Goal: Task Accomplishment & Management: Manage account settings

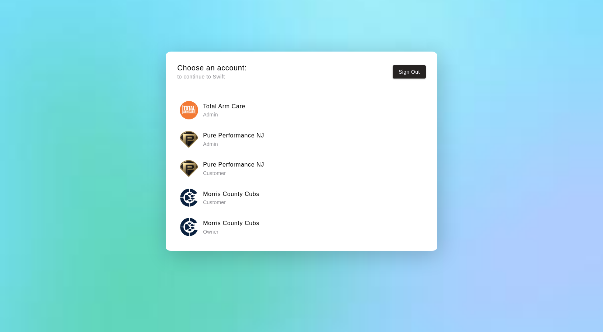
click at [235, 147] on button "Pure Performance NJ Admin" at bounding box center [301, 138] width 249 height 23
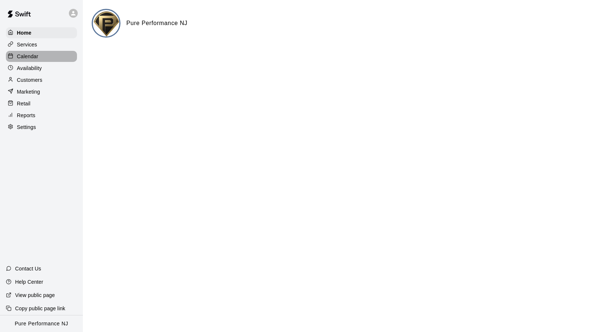
click at [29, 54] on p "Calendar" at bounding box center [27, 56] width 21 height 7
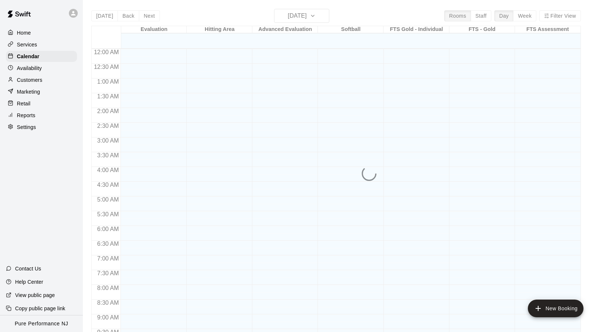
scroll to position [394, 0]
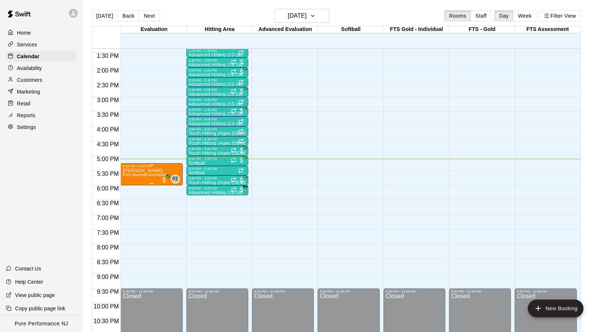
click at [143, 175] on span "Pure Baseball Assessment" at bounding box center [146, 175] width 47 height 4
click at [30, 80] on div at bounding box center [301, 166] width 603 height 332
click at [30, 80] on p "Customers" at bounding box center [29, 79] width 25 height 7
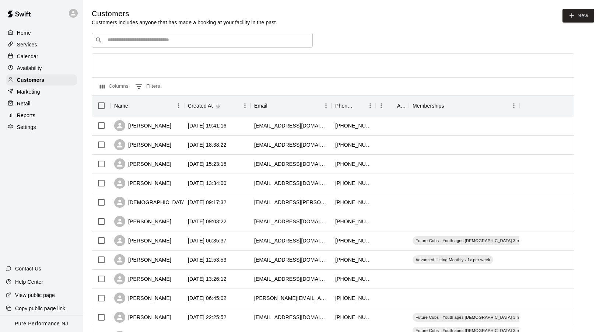
click at [231, 45] on div "​ ​" at bounding box center [202, 40] width 221 height 15
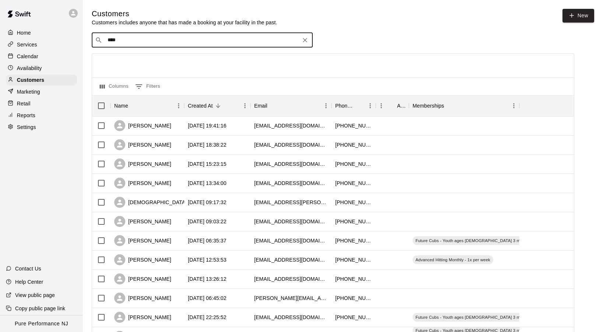
type input "*****"
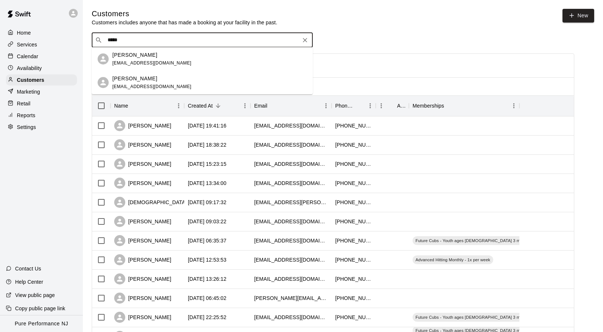
click at [191, 76] on div "[PERSON_NAME] [EMAIL_ADDRESS][DOMAIN_NAME]" at bounding box center [209, 83] width 194 height 16
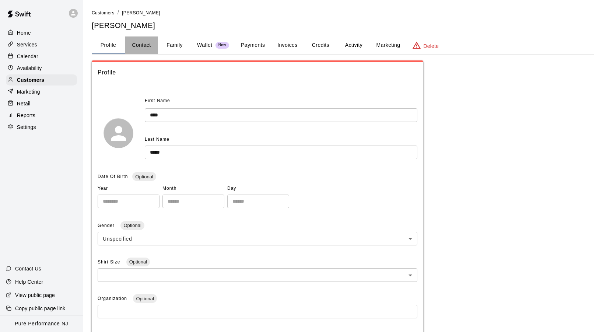
click at [149, 47] on button "Contact" at bounding box center [141, 45] width 33 height 18
select select "**"
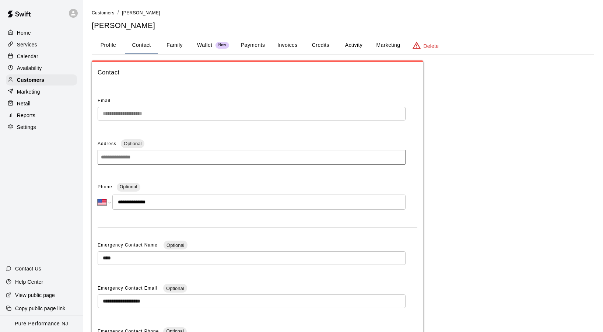
click at [176, 46] on button "Family" at bounding box center [174, 45] width 33 height 18
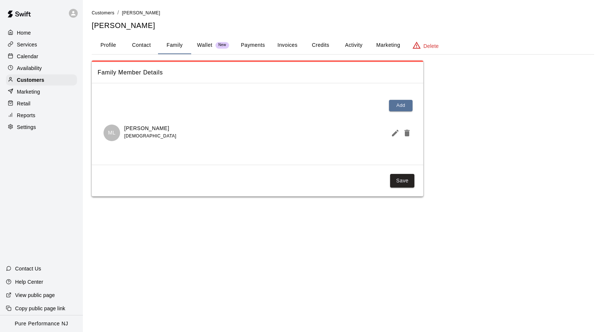
click at [352, 45] on button "Activity" at bounding box center [353, 45] width 33 height 18
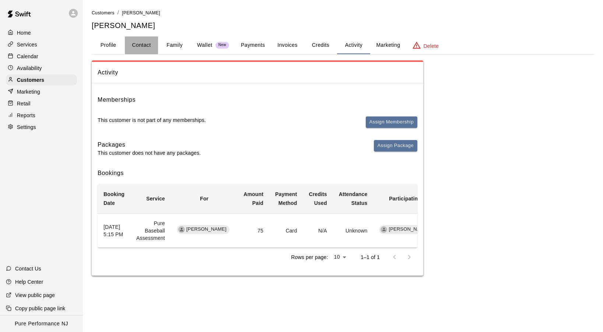
click at [147, 42] on button "Contact" at bounding box center [141, 45] width 33 height 18
select select "**"
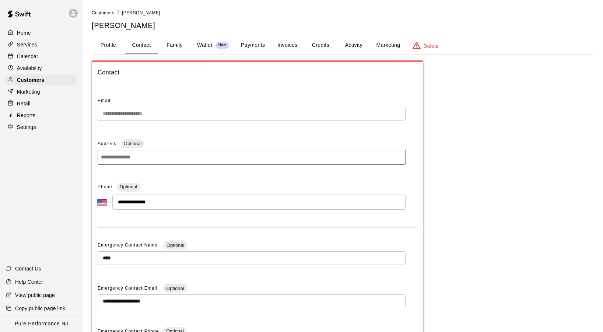
click at [110, 46] on button "Profile" at bounding box center [108, 45] width 33 height 18
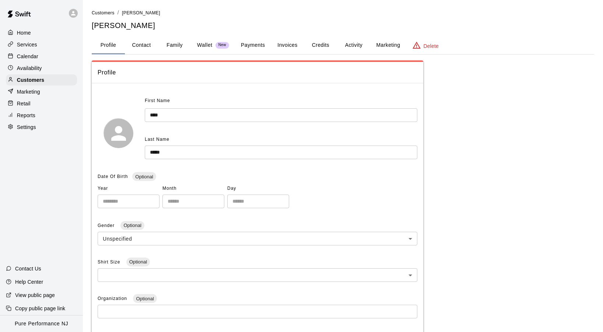
click at [28, 31] on p "Home" at bounding box center [24, 32] width 14 height 7
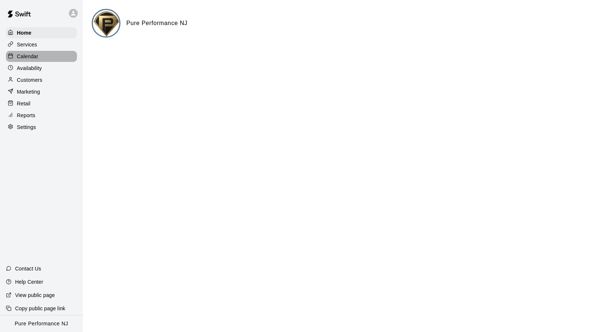
click at [30, 55] on p "Calendar" at bounding box center [27, 56] width 21 height 7
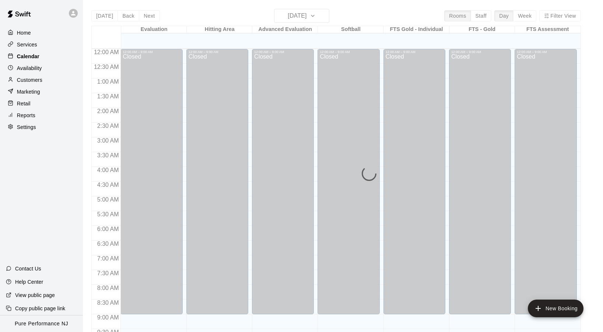
scroll to position [394, 0]
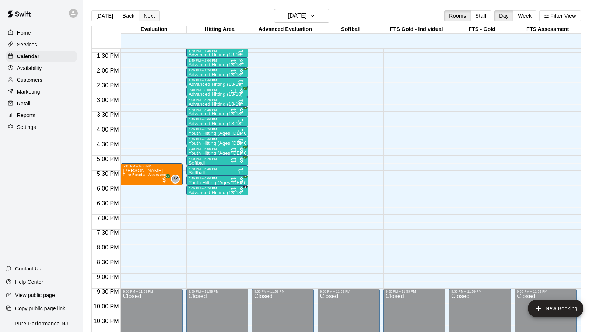
click at [148, 17] on button "Next" at bounding box center [149, 15] width 21 height 11
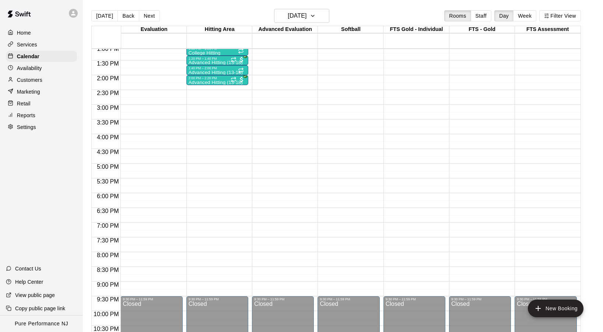
scroll to position [385, 0]
